Goal: Task Accomplishment & Management: Use online tool/utility

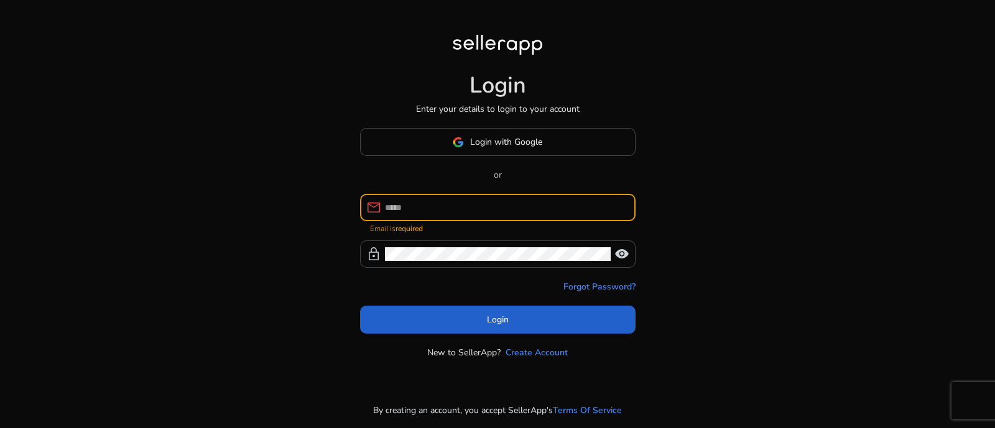
type input "**********"
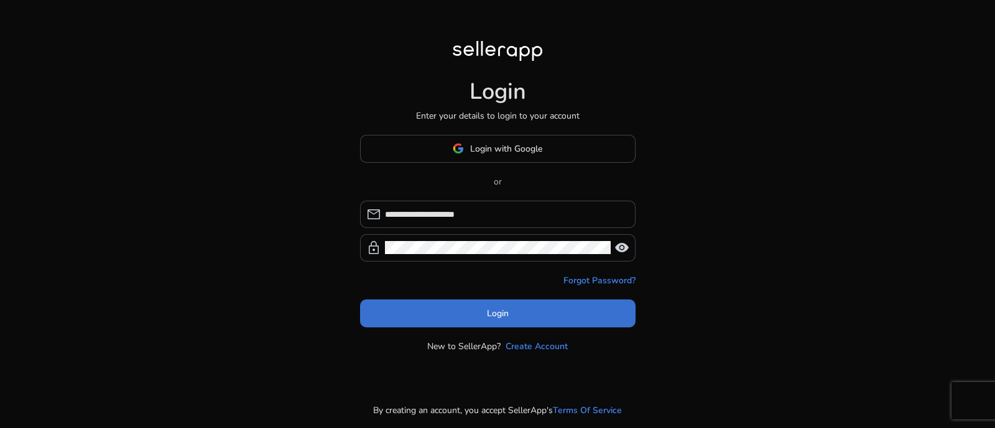
click at [529, 328] on span at bounding box center [497, 314] width 275 height 30
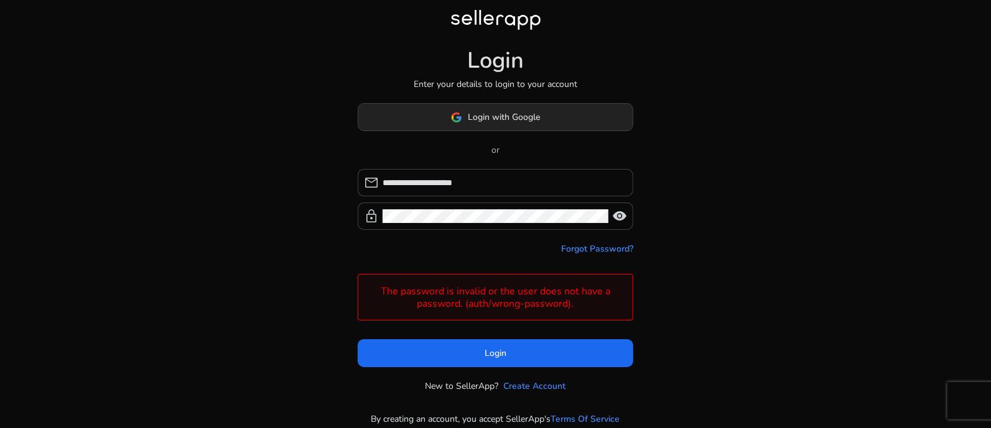
click at [483, 126] on span at bounding box center [495, 118] width 274 height 30
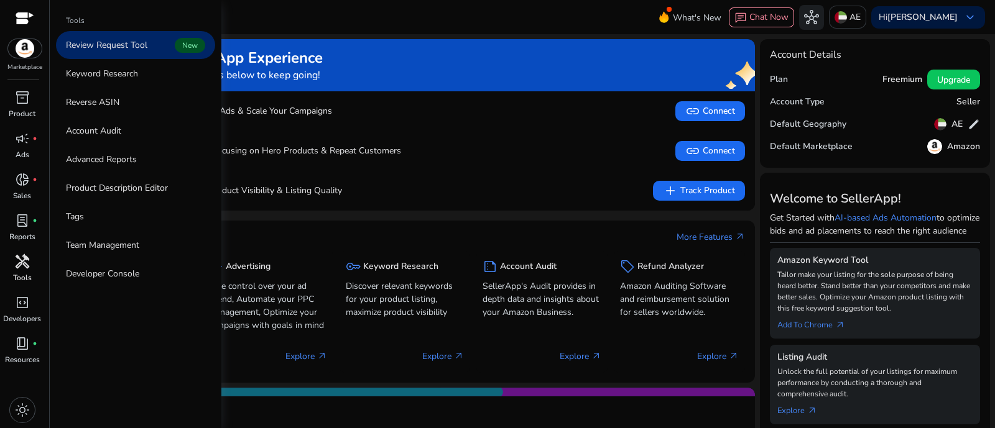
click at [17, 270] on div "handyman" at bounding box center [22, 262] width 35 height 20
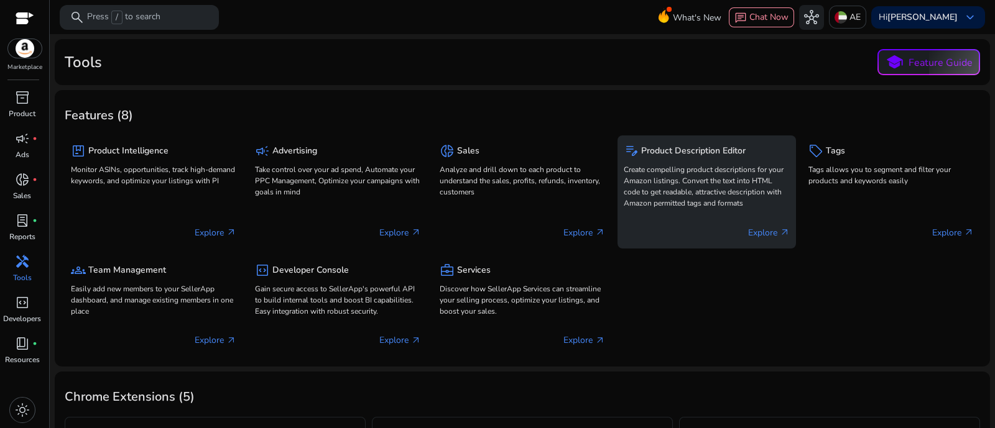
click at [664, 185] on p "Create compelling product descriptions for your Amazon listings. Convert the te…" at bounding box center [706, 186] width 165 height 45
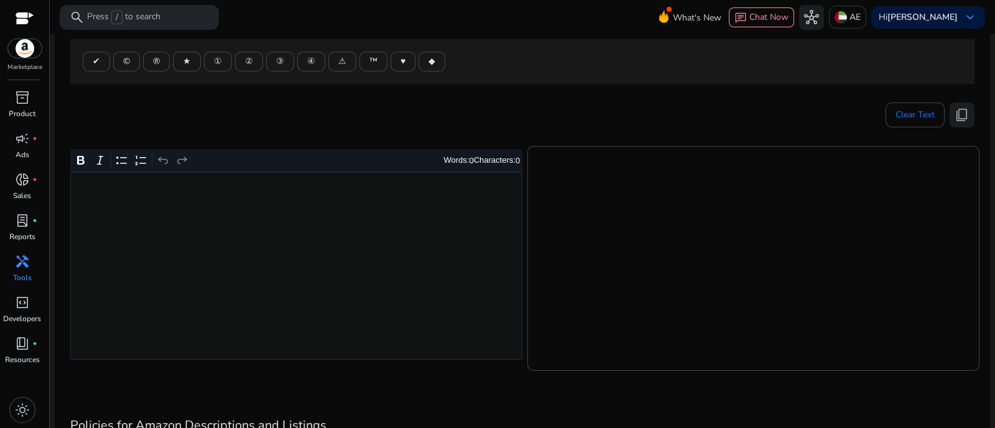
scroll to position [155, 0]
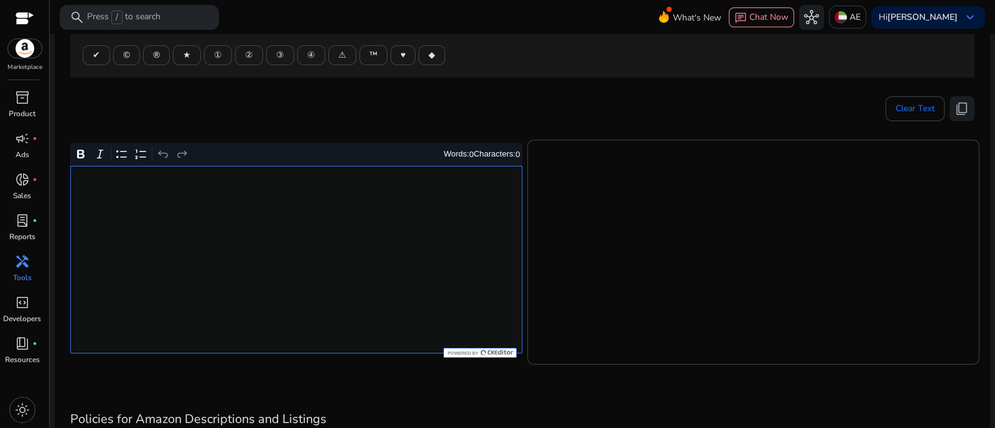
click at [326, 220] on div "Rich Text Editor. Editing area: main. Press Alt+0 for help." at bounding box center [296, 260] width 452 height 188
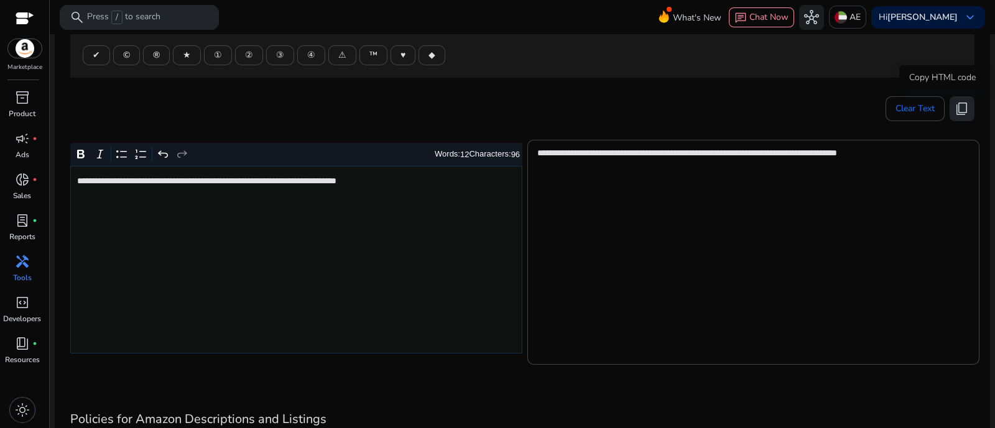
click at [963, 103] on span "content_copy" at bounding box center [962, 108] width 15 height 15
click at [959, 108] on span "content_copy" at bounding box center [962, 108] width 15 height 15
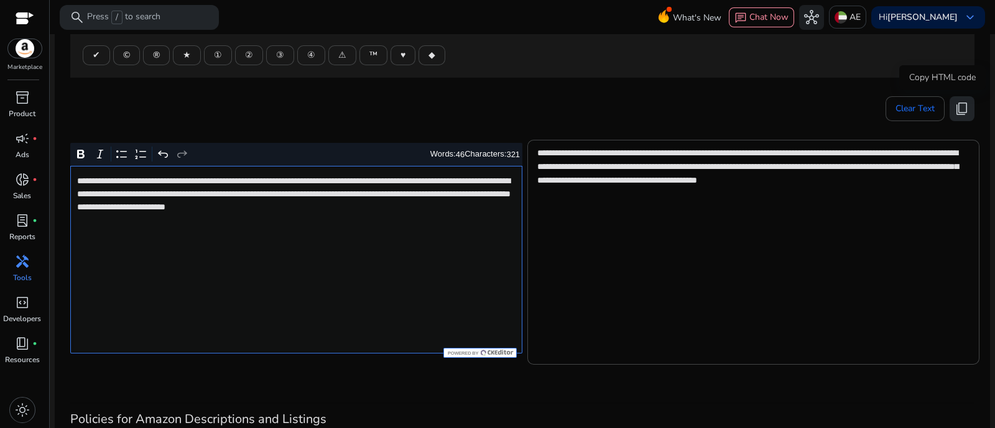
click at [963, 107] on span "content_copy" at bounding box center [962, 108] width 15 height 15
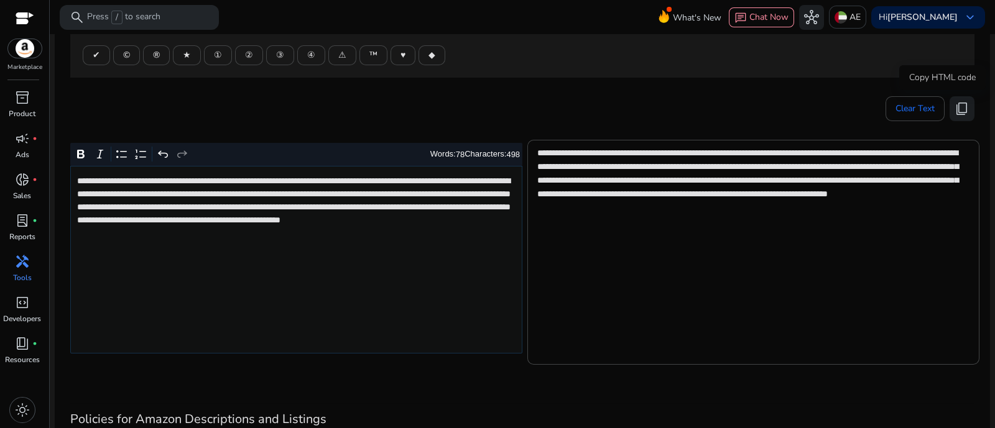
drag, startPoint x: 955, startPoint y: 100, endPoint x: 643, endPoint y: 4, distance: 325.9
click at [955, 101] on span "content_copy" at bounding box center [962, 108] width 15 height 15
click at [963, 101] on span "content_copy" at bounding box center [962, 108] width 15 height 15
drag, startPoint x: 964, startPoint y: 109, endPoint x: 921, endPoint y: 116, distance: 43.6
click at [964, 108] on span "content_copy" at bounding box center [962, 108] width 15 height 15
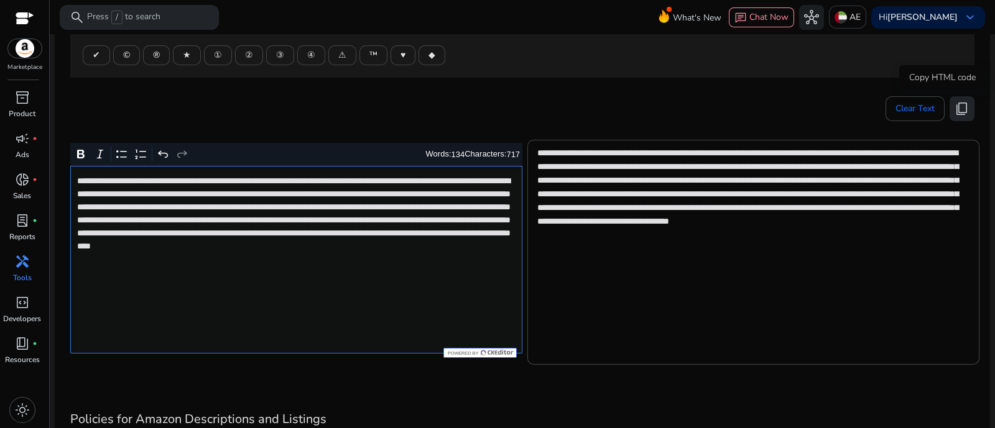
click at [955, 107] on span "content_copy" at bounding box center [962, 108] width 15 height 15
click at [374, 196] on p "**********" at bounding box center [295, 220] width 437 height 91
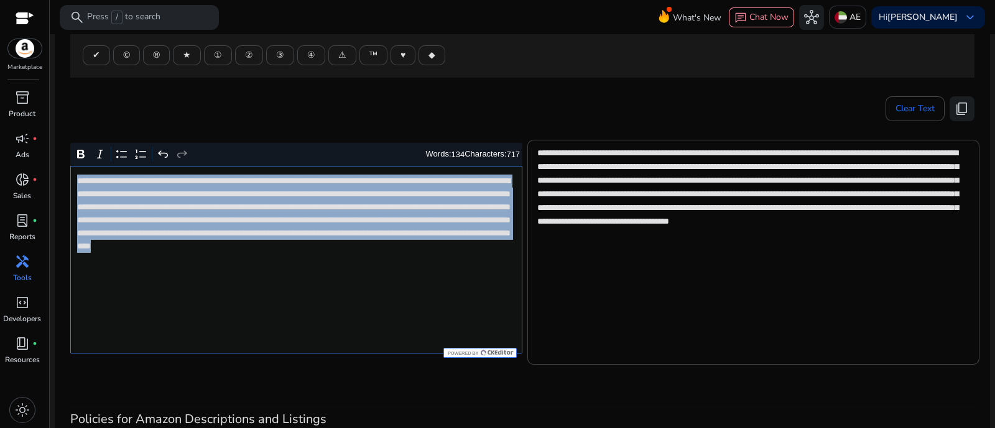
click at [374, 196] on p "**********" at bounding box center [295, 220] width 437 height 91
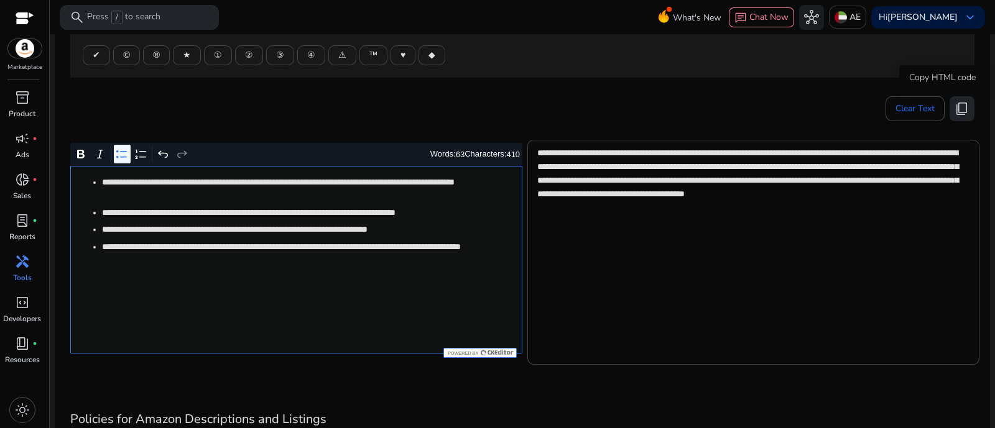
click at [961, 107] on span "content_copy" at bounding box center [962, 108] width 15 height 15
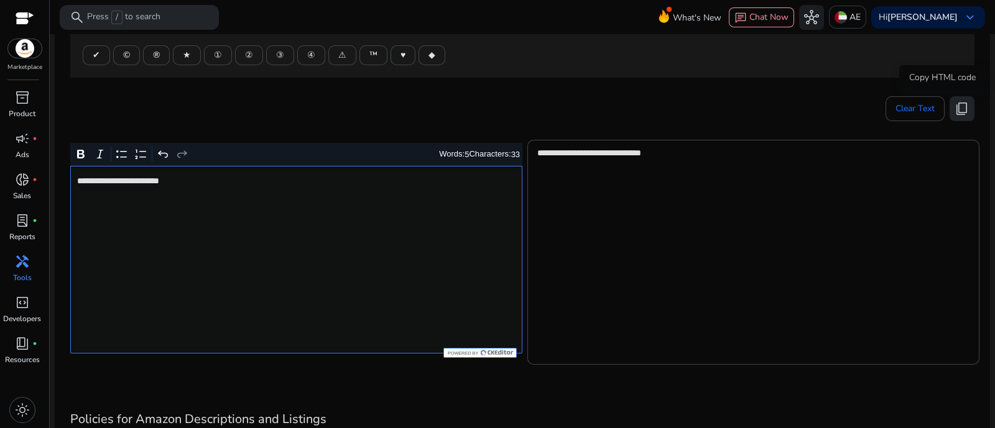
click at [961, 101] on span "content_copy" at bounding box center [962, 108] width 15 height 15
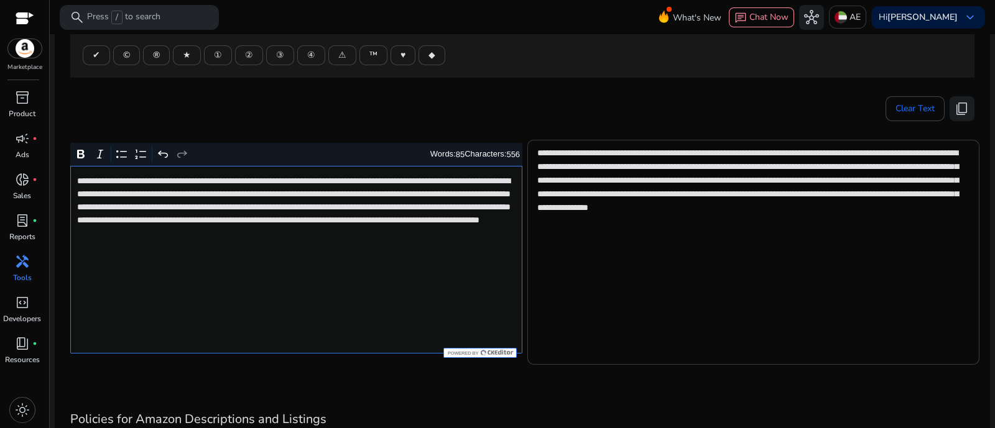
type textarea "**********"
click at [960, 106] on span "content_copy" at bounding box center [962, 108] width 15 height 15
